Goal: Information Seeking & Learning: Learn about a topic

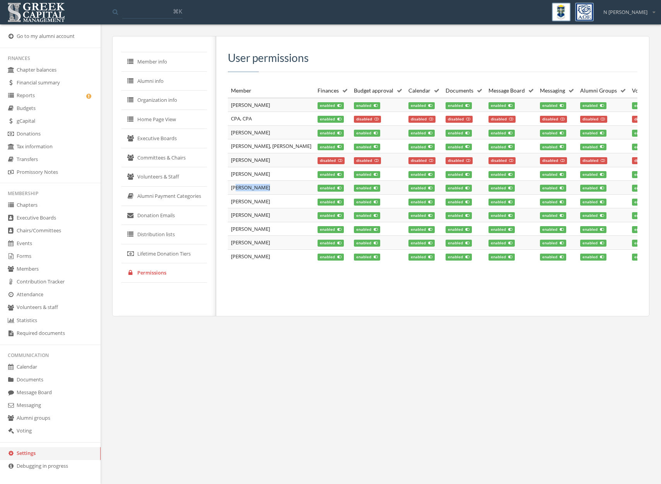
click at [35, 370] on link "Calendar" at bounding box center [50, 367] width 101 height 13
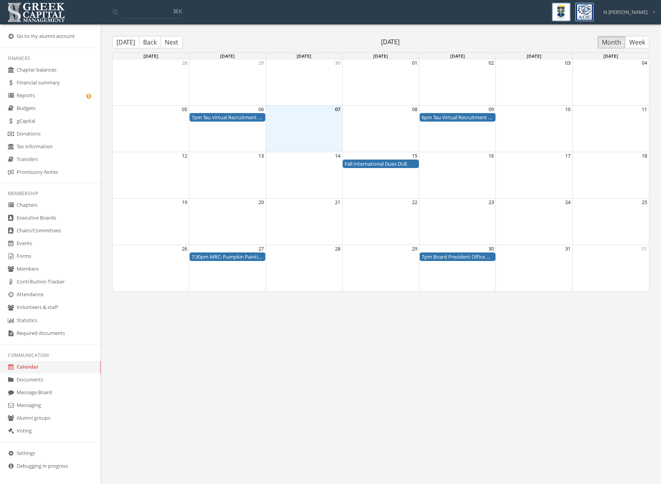
click at [152, 39] on button "Back" at bounding box center [150, 42] width 22 height 12
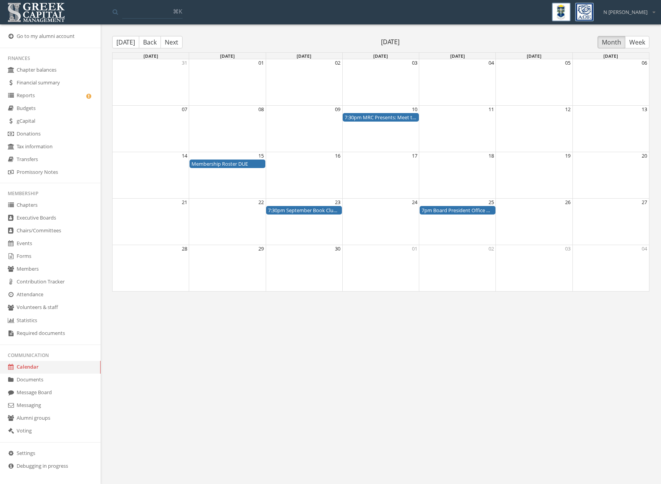
click at [152, 39] on button "Back" at bounding box center [150, 42] width 22 height 12
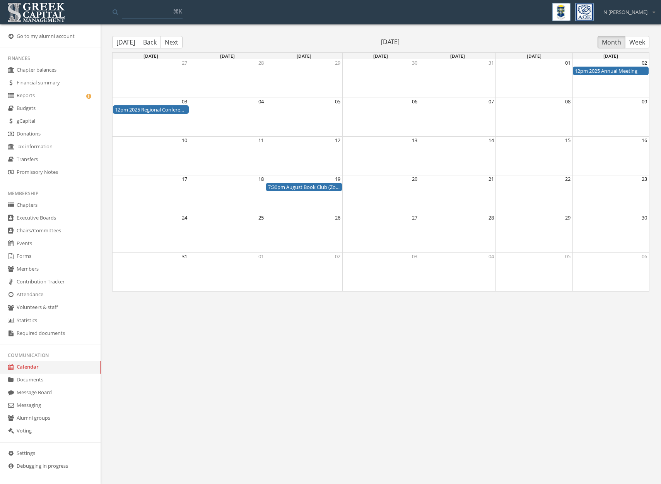
click at [152, 39] on button "Back" at bounding box center [150, 42] width 22 height 12
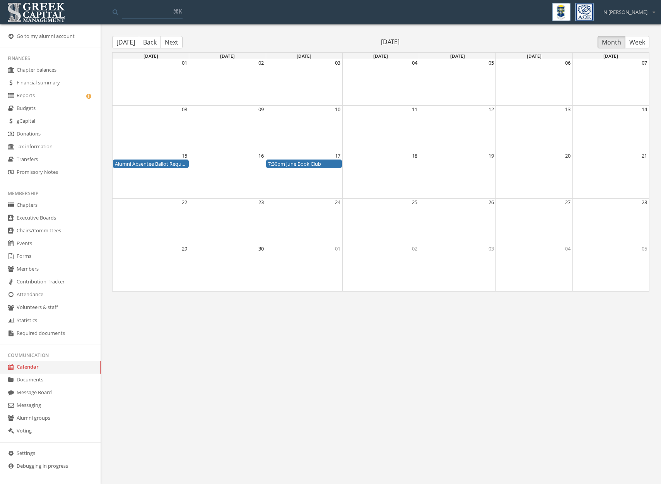
click at [152, 39] on button "Back" at bounding box center [150, 42] width 22 height 12
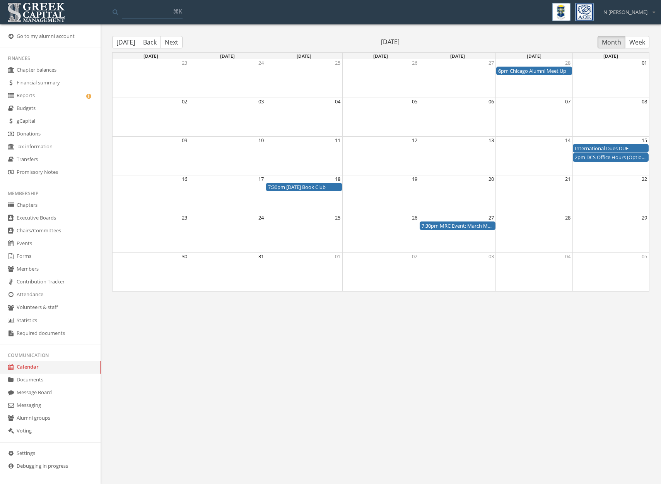
click at [152, 39] on button "Back" at bounding box center [150, 42] width 22 height 12
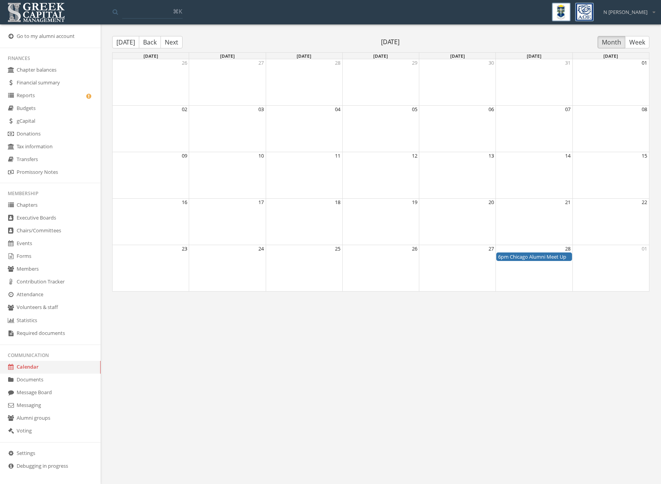
click at [152, 39] on button "Back" at bounding box center [150, 42] width 22 height 12
click at [279, 212] on div "6pm January Book Club" at bounding box center [304, 210] width 72 height 7
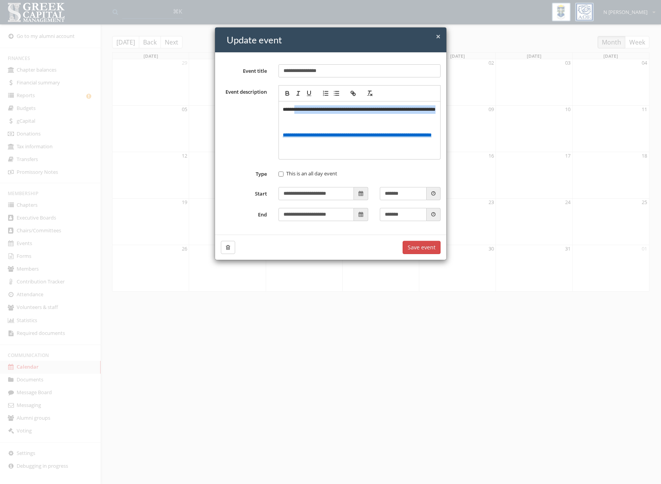
drag, startPoint x: 322, startPoint y: 119, endPoint x: 297, endPoint y: 106, distance: 28.4
click at [297, 106] on p "**********" at bounding box center [360, 113] width 154 height 17
click at [442, 37] on div "× Close Update event" at bounding box center [330, 39] width 231 height 25
click at [436, 37] on span "×" at bounding box center [438, 36] width 5 height 11
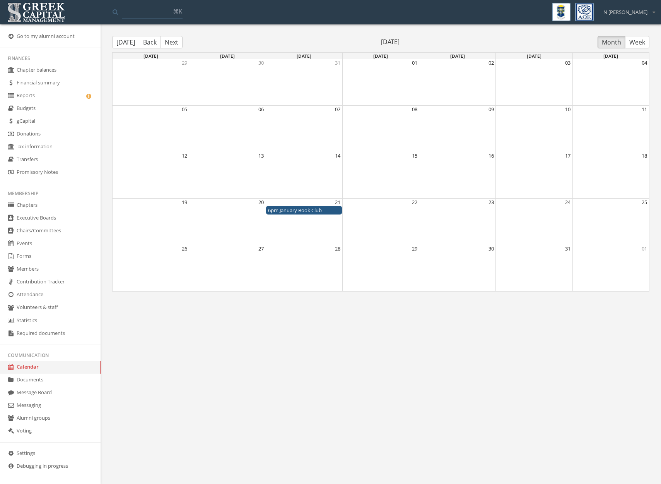
click at [169, 44] on button "Next" at bounding box center [172, 42] width 22 height 12
click at [173, 43] on button "Next" at bounding box center [172, 42] width 22 height 12
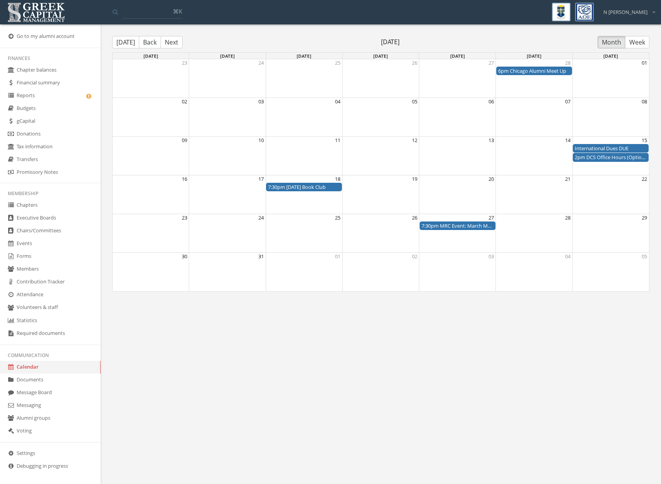
click at [302, 186] on div "7:30pm [DATE] Book Club" at bounding box center [304, 186] width 72 height 7
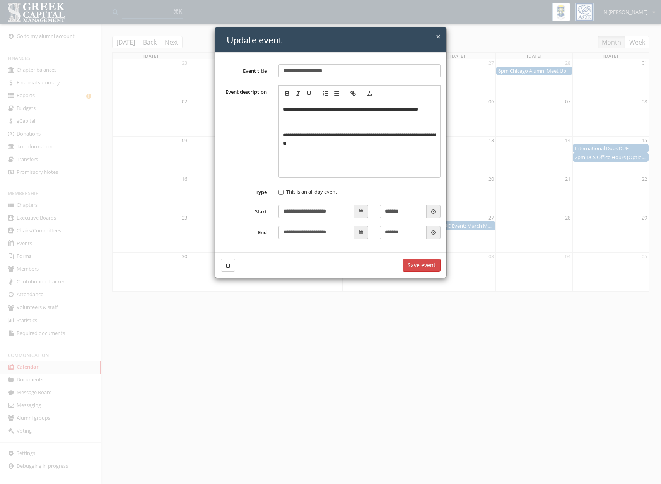
click at [440, 36] on span "×" at bounding box center [438, 36] width 5 height 11
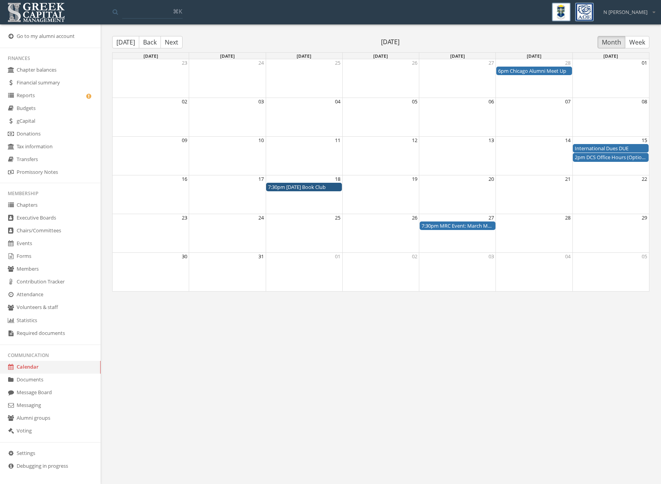
click at [168, 39] on button "Next" at bounding box center [172, 42] width 22 height 12
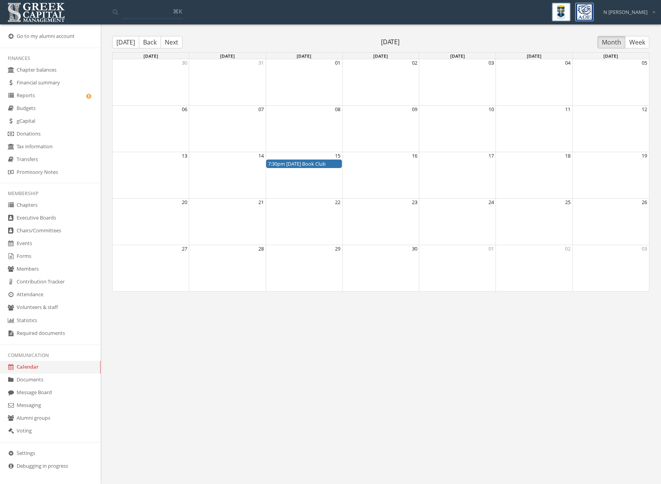
click at [309, 164] on div "7:30pm [DATE] Book Club" at bounding box center [304, 163] width 72 height 7
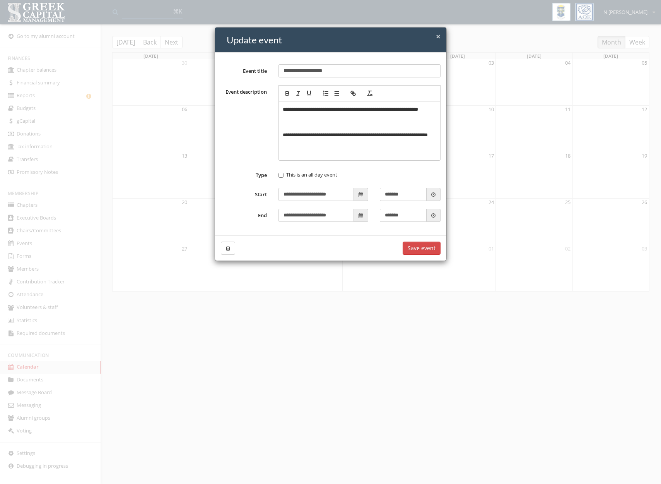
click at [441, 45] on div "× Close Update event" at bounding box center [330, 39] width 231 height 25
click at [441, 39] on div "× Close Update event" at bounding box center [330, 39] width 231 height 25
click at [444, 36] on div "× Close Update event" at bounding box center [330, 39] width 231 height 25
click at [438, 36] on span "×" at bounding box center [438, 36] width 5 height 11
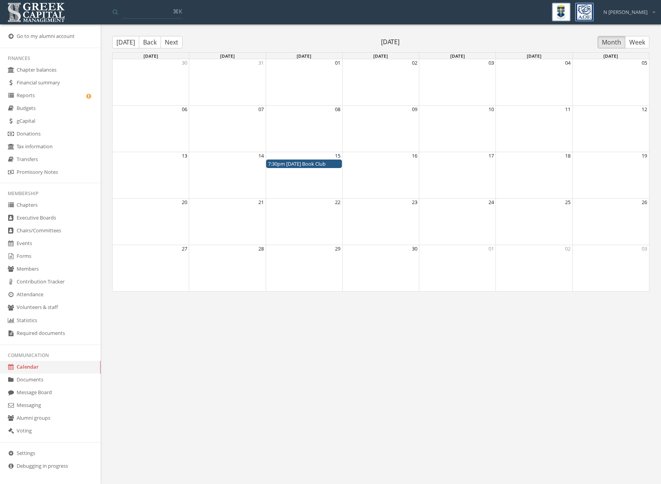
click at [171, 43] on button "Next" at bounding box center [172, 42] width 22 height 12
click at [319, 163] on div "7:30pm [DATE] Book Club" at bounding box center [304, 163] width 72 height 7
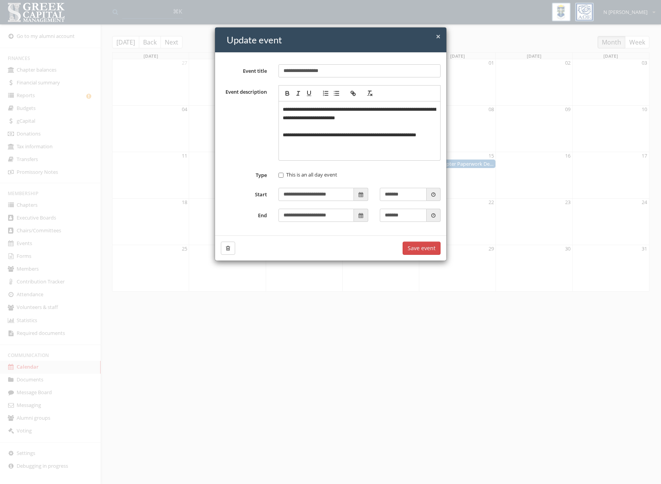
click at [440, 37] on span "×" at bounding box center [438, 36] width 5 height 11
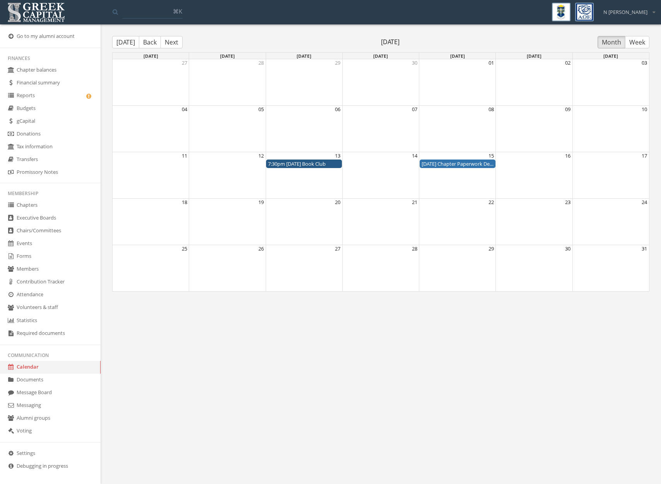
click at [165, 43] on button "Next" at bounding box center [172, 42] width 22 height 12
click at [297, 164] on div "7:30pm June Book Club" at bounding box center [304, 163] width 72 height 7
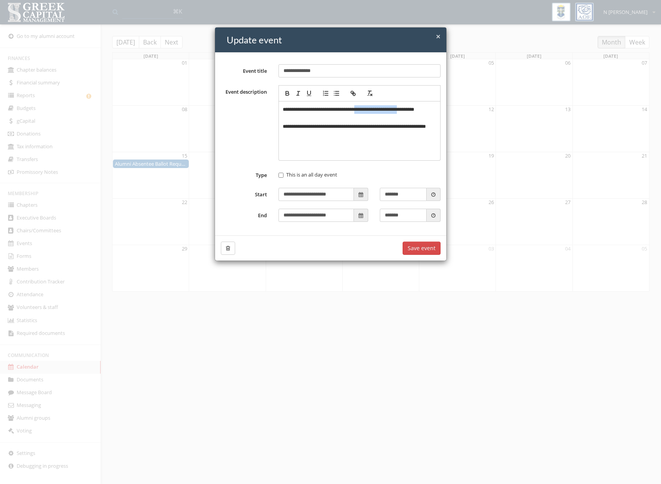
drag, startPoint x: 361, startPoint y: 107, endPoint x: 414, endPoint y: 107, distance: 53.0
click at [414, 107] on p "**********" at bounding box center [360, 113] width 154 height 17
copy p "**********"
click at [437, 36] on span "×" at bounding box center [438, 36] width 5 height 11
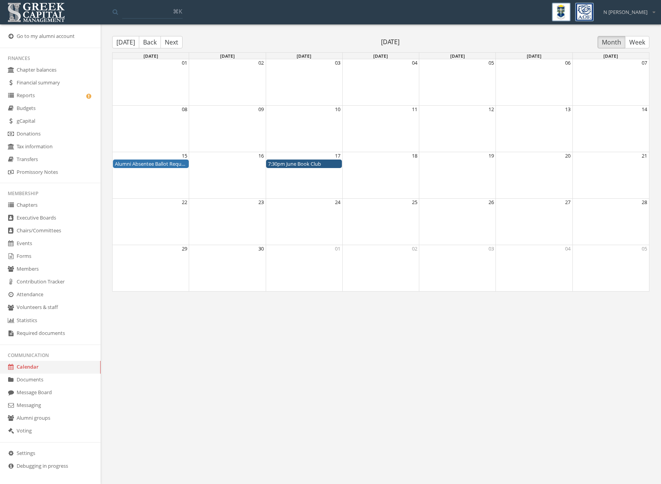
click at [176, 47] on button "Next" at bounding box center [172, 42] width 22 height 12
click at [173, 41] on button "Next" at bounding box center [172, 42] width 22 height 12
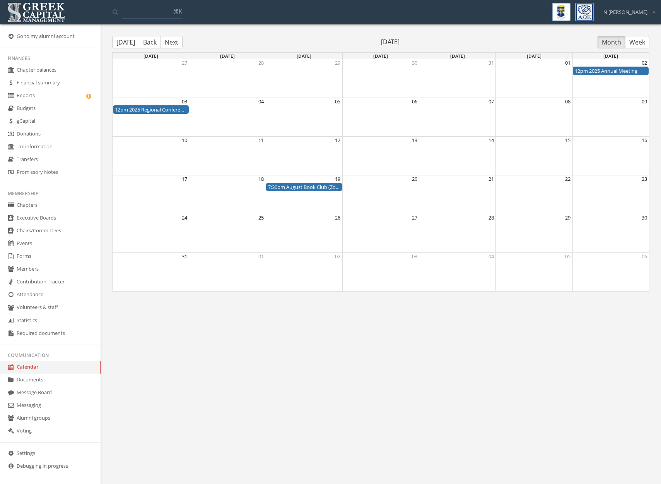
click at [295, 187] on div "7:30pm August Book Club (Zoom)" at bounding box center [304, 186] width 72 height 7
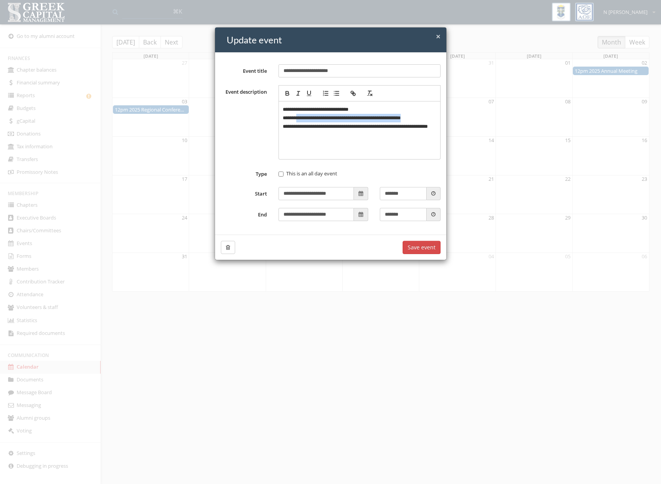
drag, startPoint x: 299, startPoint y: 117, endPoint x: 422, endPoint y: 119, distance: 123.1
click at [422, 119] on p "**********" at bounding box center [360, 118] width 154 height 9
click at [436, 39] on span "×" at bounding box center [438, 36] width 5 height 11
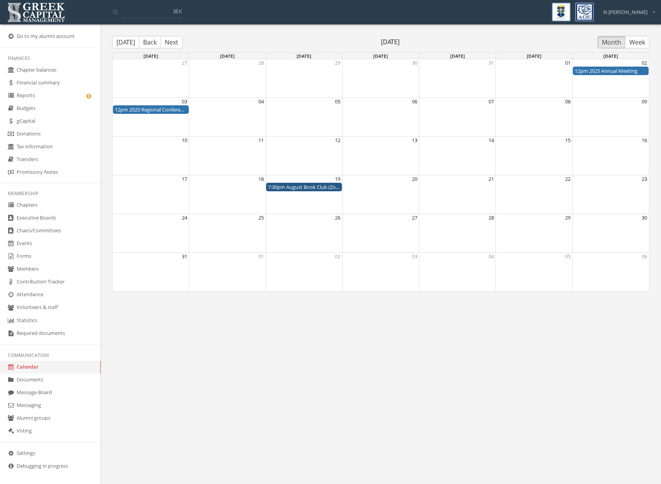
click at [166, 43] on button "Next" at bounding box center [172, 42] width 22 height 12
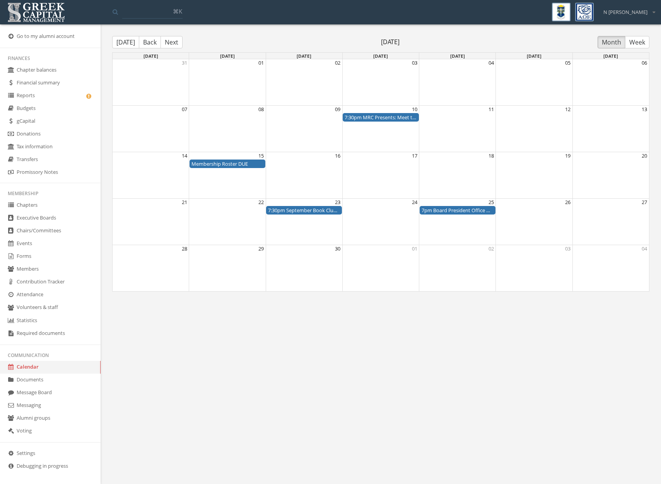
click at [295, 212] on div "7:30pm September Book Club (Zoom)" at bounding box center [304, 210] width 72 height 7
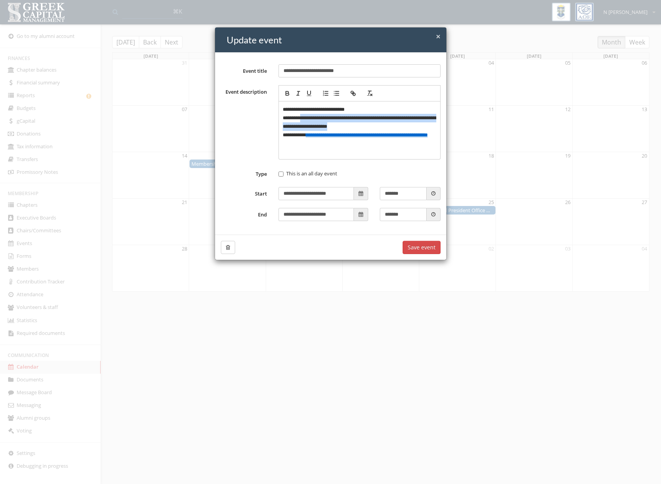
drag, startPoint x: 302, startPoint y: 117, endPoint x: 397, endPoint y: 124, distance: 95.4
click at [397, 124] on p "**********" at bounding box center [360, 122] width 154 height 17
copy p "**********"
click at [437, 39] on span "×" at bounding box center [438, 36] width 5 height 11
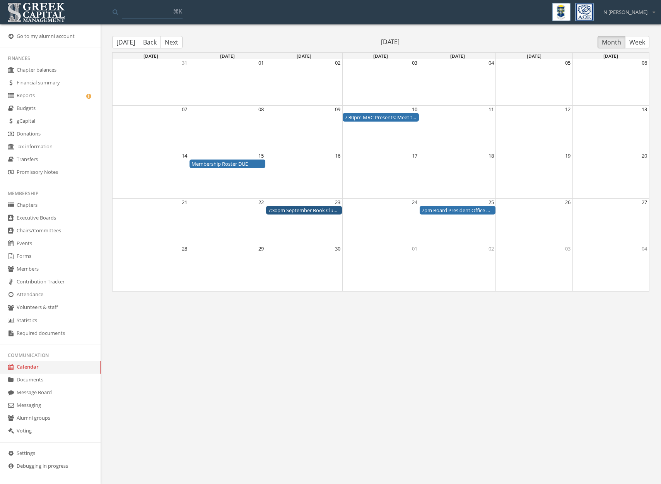
click at [171, 43] on button "Next" at bounding box center [172, 42] width 22 height 12
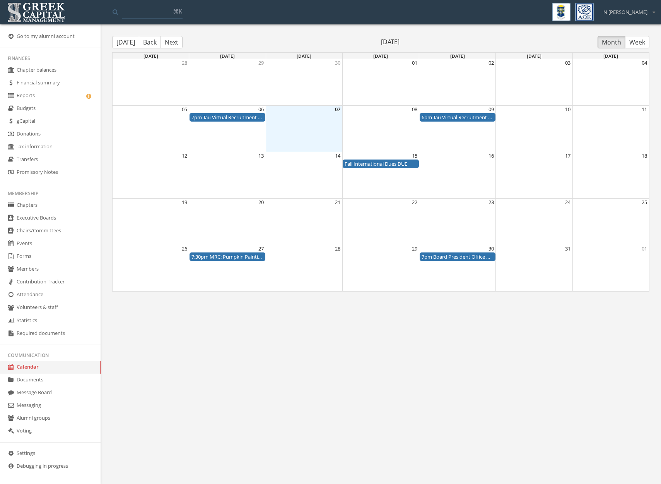
click at [171, 39] on button "Next" at bounding box center [172, 42] width 22 height 12
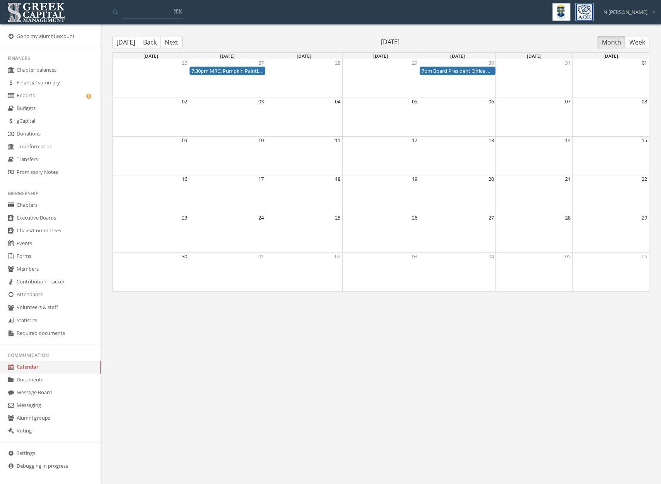
click at [171, 40] on button "Next" at bounding box center [172, 42] width 22 height 12
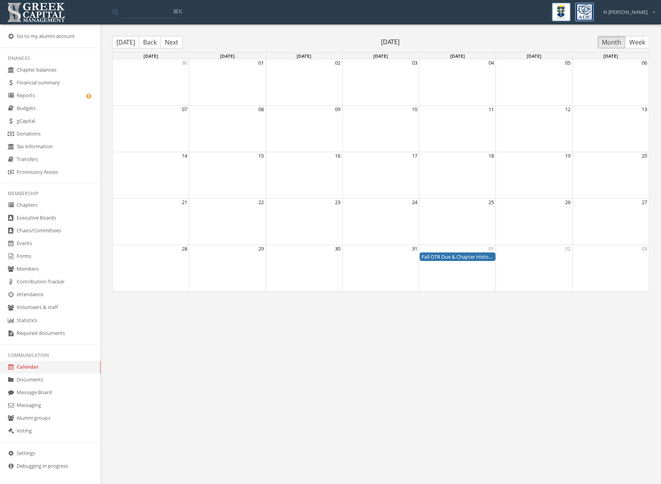
click at [170, 42] on button "Next" at bounding box center [172, 42] width 22 height 12
click at [119, 46] on button "[DATE]" at bounding box center [125, 42] width 27 height 12
